Goal: Complete application form

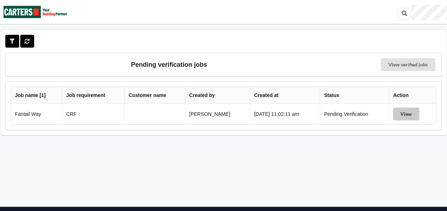
click at [403, 115] on button "View" at bounding box center [406, 114] width 26 height 13
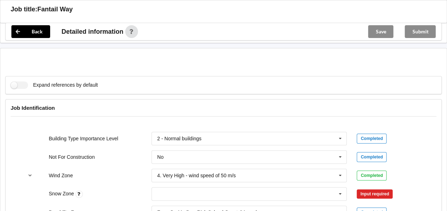
scroll to position [285, 0]
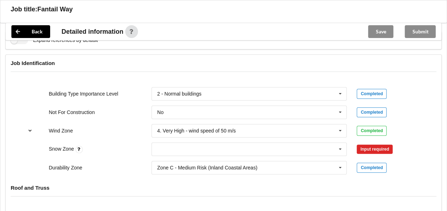
click at [30, 128] on icon "reference-toggle" at bounding box center [30, 130] width 6 height 4
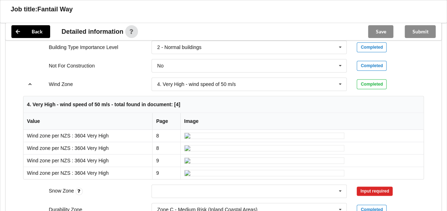
scroll to position [320, 0]
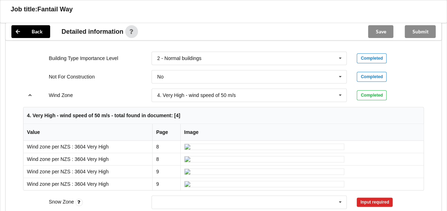
click at [32, 95] on icon "reference-toggle" at bounding box center [30, 95] width 6 height 4
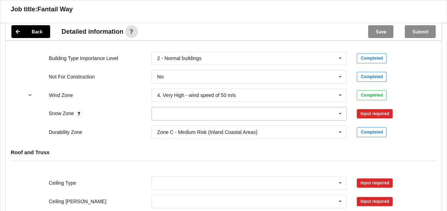
click at [341, 111] on icon at bounding box center [340, 113] width 11 height 13
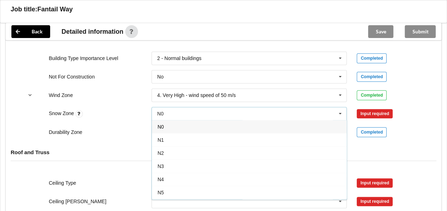
click at [160, 124] on span "N0" at bounding box center [161, 127] width 6 height 6
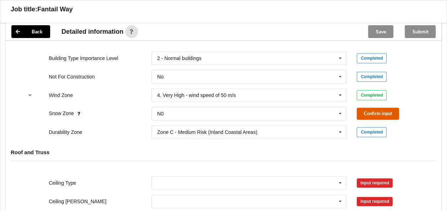
click at [372, 112] on button "Confirm input" at bounding box center [378, 114] width 42 height 12
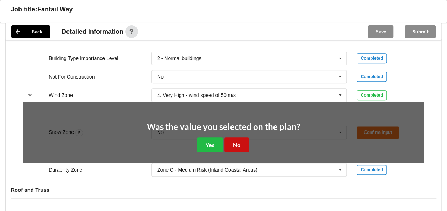
click at [236, 141] on button "No" at bounding box center [237, 145] width 25 height 15
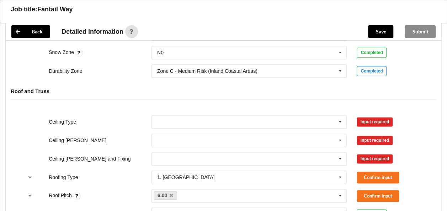
scroll to position [392, 0]
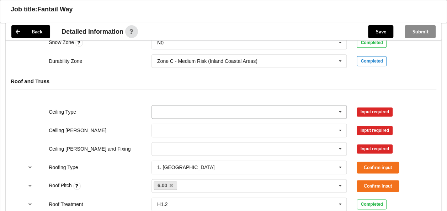
click at [342, 111] on icon at bounding box center [340, 112] width 11 height 13
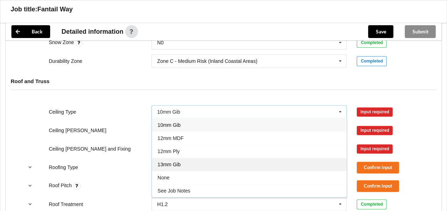
click at [168, 162] on span "13mm Gib" at bounding box center [169, 165] width 23 height 6
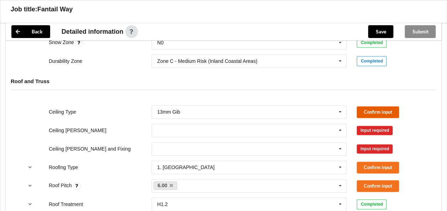
click at [373, 109] on button "Confirm input" at bounding box center [378, 112] width 42 height 12
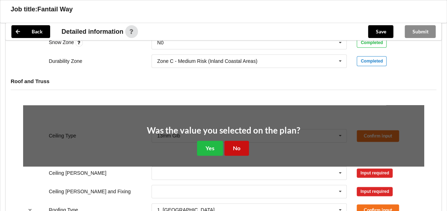
click at [239, 145] on button "No" at bounding box center [237, 148] width 25 height 15
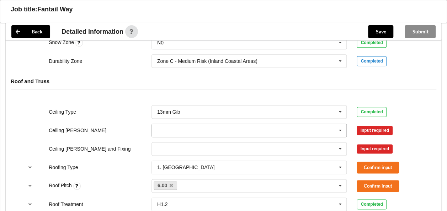
click at [341, 128] on icon at bounding box center [340, 130] width 11 height 13
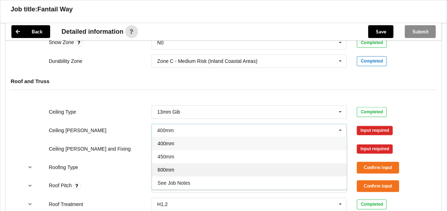
click at [171, 169] on span "600mm" at bounding box center [166, 170] width 17 height 6
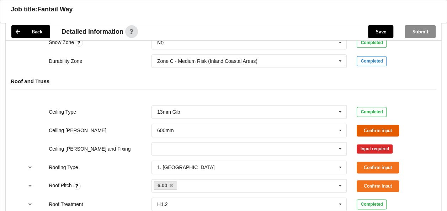
click at [373, 128] on button "Confirm input" at bounding box center [378, 131] width 42 height 12
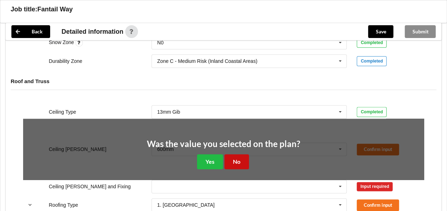
click at [240, 159] on button "No" at bounding box center [237, 161] width 25 height 15
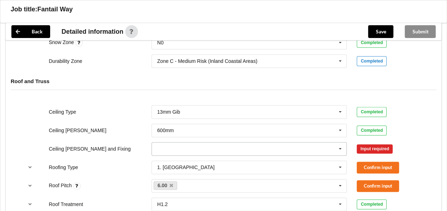
click at [340, 147] on icon at bounding box center [340, 149] width 11 height 13
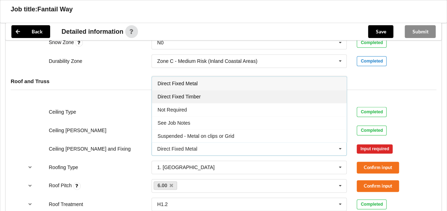
click at [184, 96] on span "Direct Fixed Timber" at bounding box center [179, 97] width 43 height 6
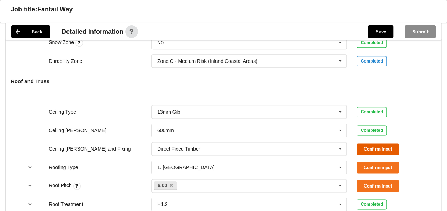
click at [372, 147] on button "Confirm input" at bounding box center [378, 149] width 42 height 12
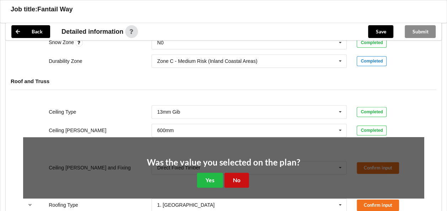
click at [241, 174] on button "No" at bounding box center [237, 180] width 25 height 15
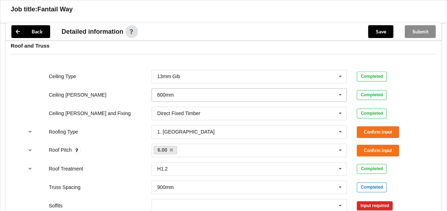
scroll to position [463, 0]
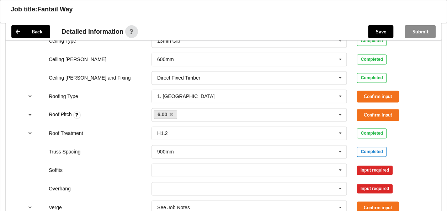
click at [30, 112] on icon "reference-toggle" at bounding box center [30, 114] width 6 height 4
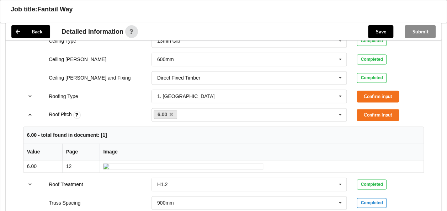
click at [29, 112] on icon "reference-toggle" at bounding box center [30, 114] width 6 height 4
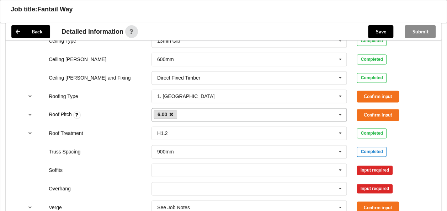
click at [172, 112] on icon at bounding box center [172, 114] width 4 height 5
click at [172, 111] on div "6.00 None" at bounding box center [250, 115] width 196 height 14
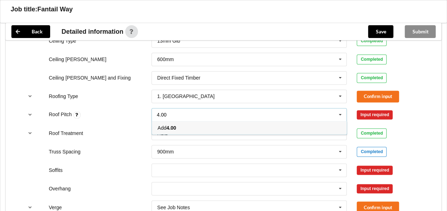
type input "4.00"
click at [179, 124] on div "Add 4.00" at bounding box center [249, 127] width 195 height 13
click at [169, 127] on div "6.00" at bounding box center [249, 127] width 195 height 13
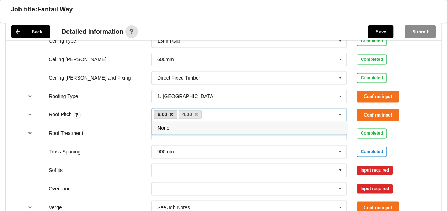
click at [171, 112] on icon at bounding box center [172, 114] width 4 height 5
click at [368, 113] on button "Confirm input" at bounding box center [378, 115] width 42 height 12
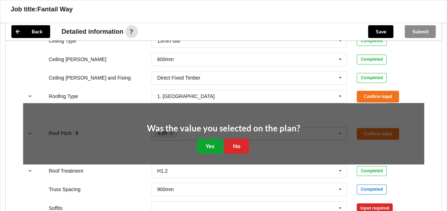
click at [213, 143] on button "Yes" at bounding box center [210, 146] width 26 height 15
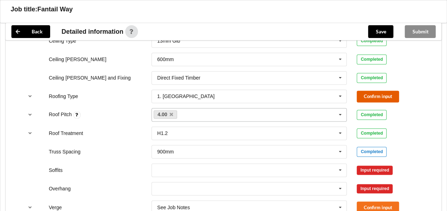
click at [367, 94] on button "Confirm input" at bounding box center [378, 97] width 42 height 12
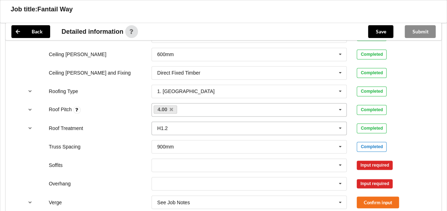
scroll to position [498, 0]
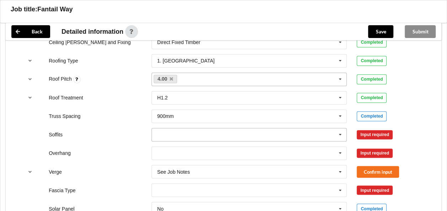
click at [340, 133] on icon at bounding box center [340, 134] width 11 height 13
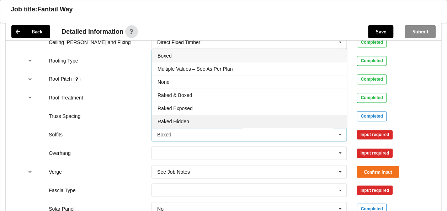
click at [180, 116] on div "Raked Hidden" at bounding box center [249, 121] width 195 height 13
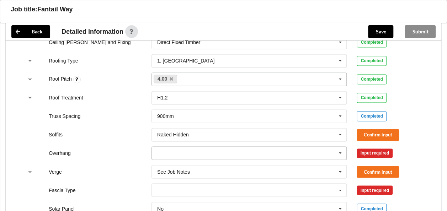
click at [342, 152] on icon at bounding box center [340, 153] width 11 height 13
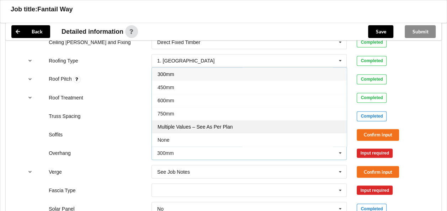
click at [216, 125] on span "Multiple Values – See As Per Plan" at bounding box center [195, 127] width 75 height 6
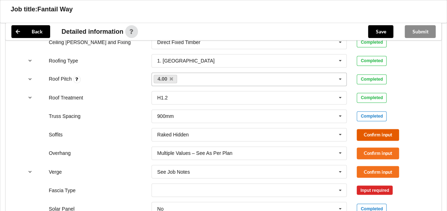
click at [379, 132] on button "Confirm input" at bounding box center [378, 135] width 42 height 12
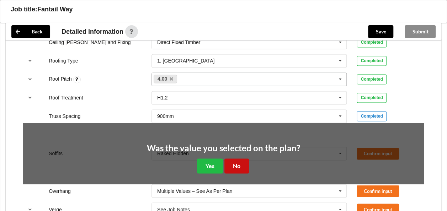
click at [241, 164] on button "No" at bounding box center [237, 166] width 25 height 15
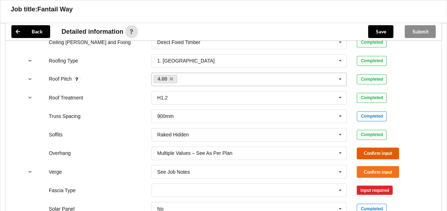
click at [368, 149] on button "Confirm input" at bounding box center [378, 154] width 42 height 12
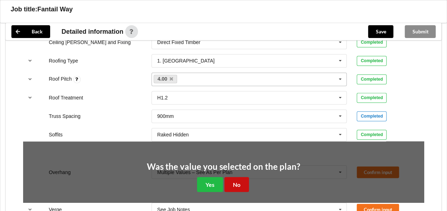
click at [237, 182] on button "No" at bounding box center [237, 184] width 25 height 15
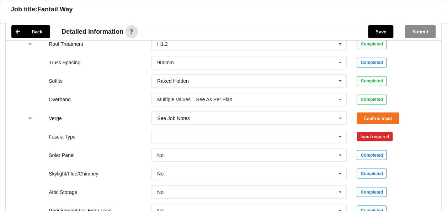
scroll to position [569, 0]
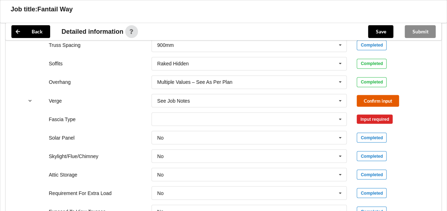
click at [367, 100] on button "Confirm input" at bounding box center [378, 101] width 42 height 12
click at [341, 117] on icon at bounding box center [340, 119] width 11 height 13
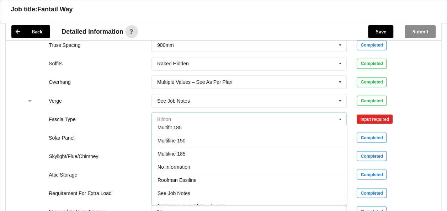
scroll to position [214, 0]
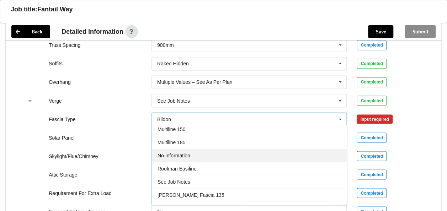
click at [186, 149] on div "No Information" at bounding box center [249, 155] width 195 height 13
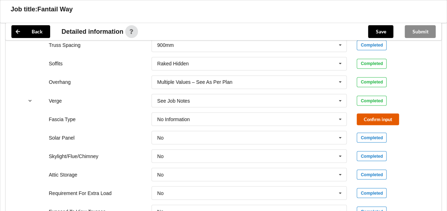
click at [368, 114] on button "Confirm input" at bounding box center [378, 120] width 42 height 12
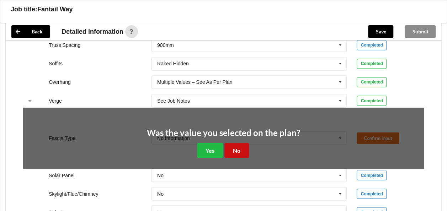
click at [240, 147] on button "No" at bounding box center [237, 150] width 25 height 15
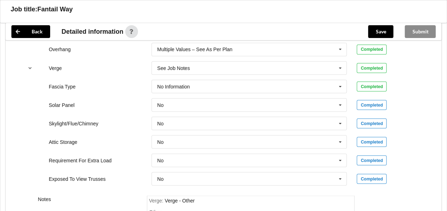
scroll to position [641, 0]
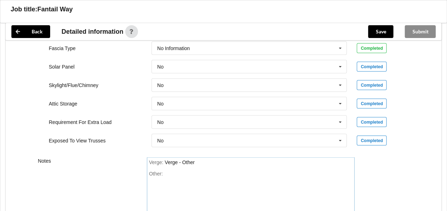
click at [173, 171] on div "Other:" at bounding box center [251, 196] width 204 height 50
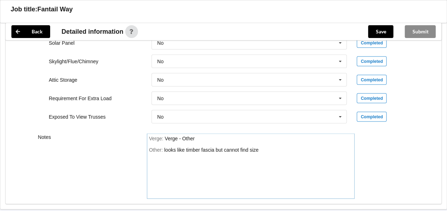
scroll to position [676, 0]
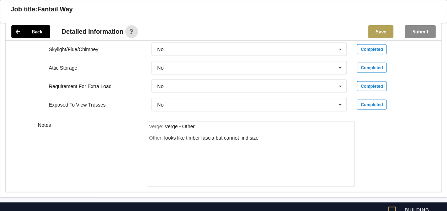
click at [386, 31] on button "Save" at bounding box center [380, 31] width 25 height 13
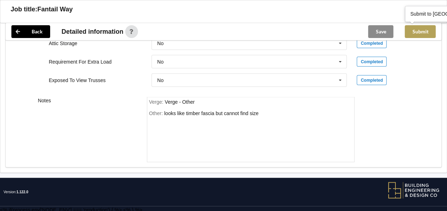
click at [425, 29] on button "Submit" at bounding box center [420, 31] width 31 height 13
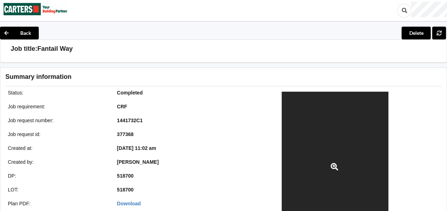
scroll to position [0, 0]
